Goal: Contribute content

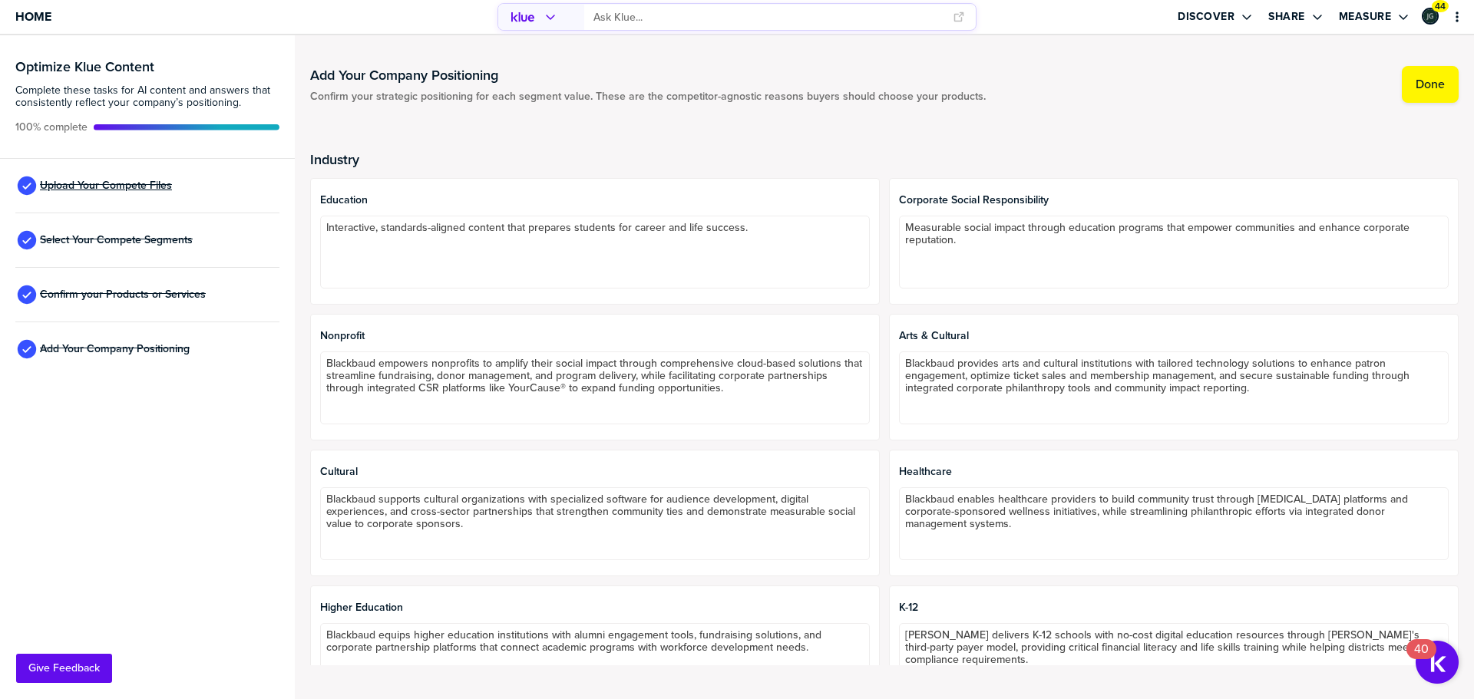
click at [153, 180] on span "Upload Your Compete Files" at bounding box center [106, 186] width 132 height 12
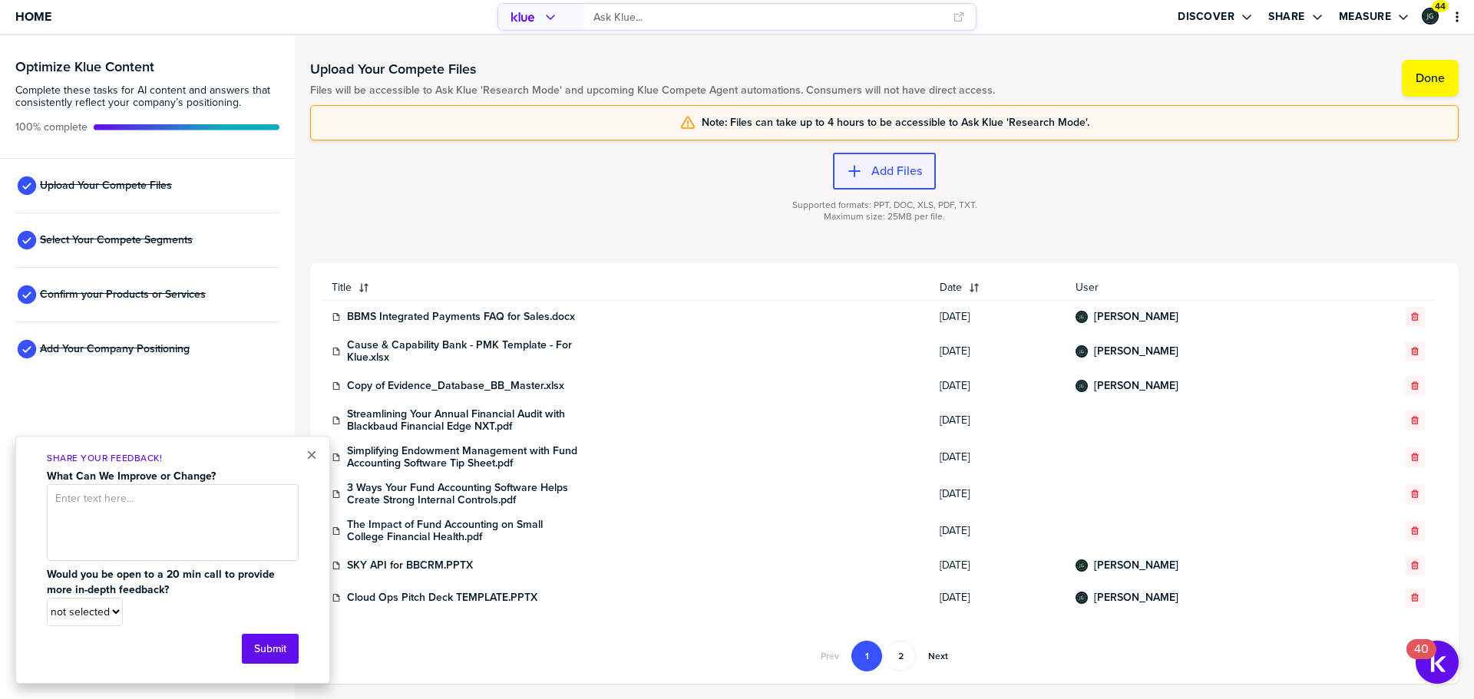
click at [862, 171] on div "button" at bounding box center [866, 171] width 9 height 15
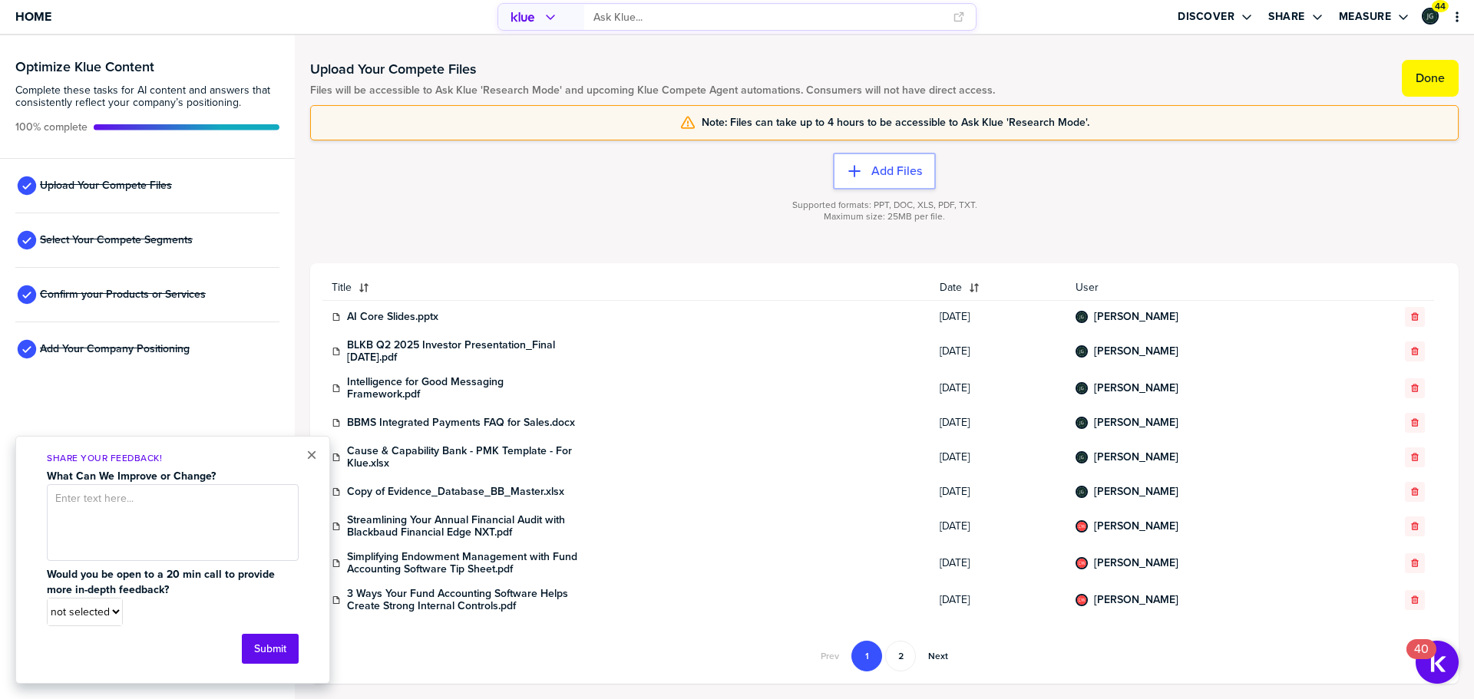
drag, startPoint x: 1423, startPoint y: 73, endPoint x: 291, endPoint y: 53, distance: 1132.4
click at [1423, 72] on label "Done" at bounding box center [1429, 78] width 29 height 15
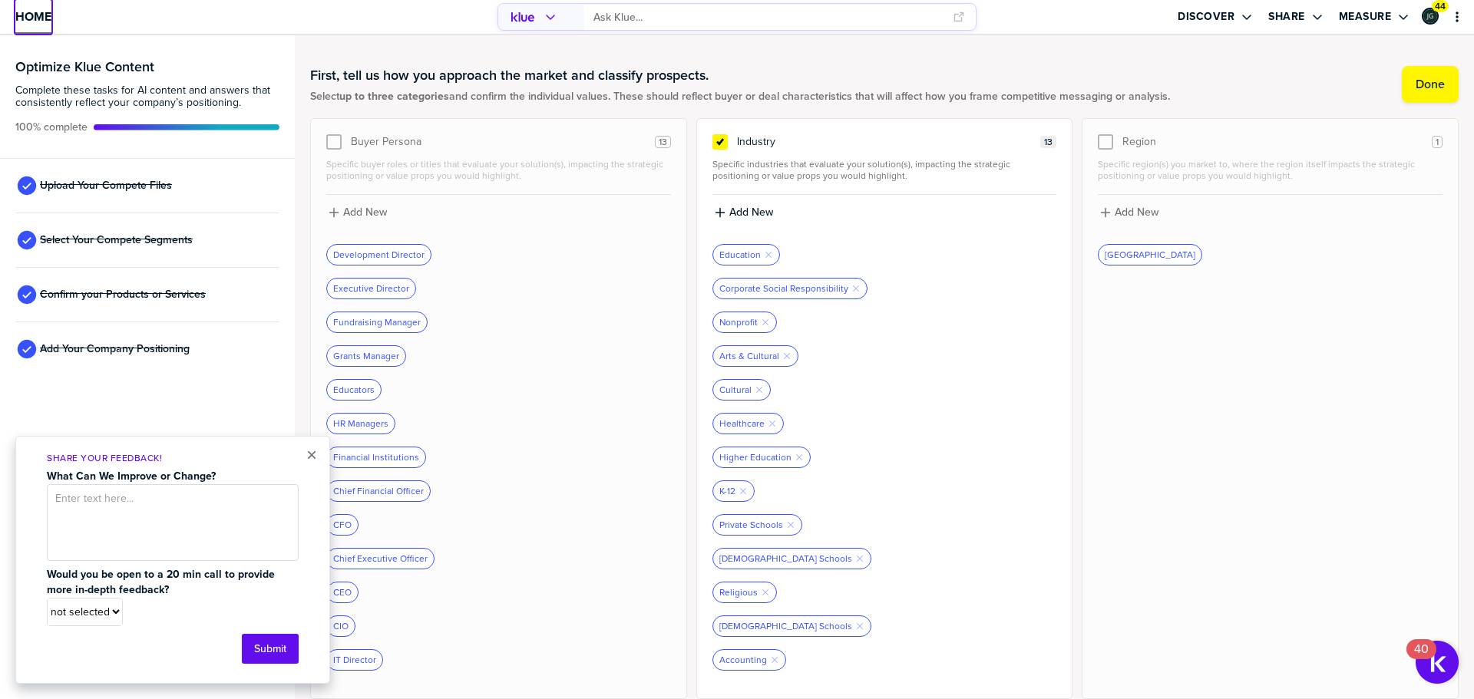
click at [41, 20] on span "Home" at bounding box center [33, 16] width 36 height 13
